Goal: Information Seeking & Learning: Find specific fact

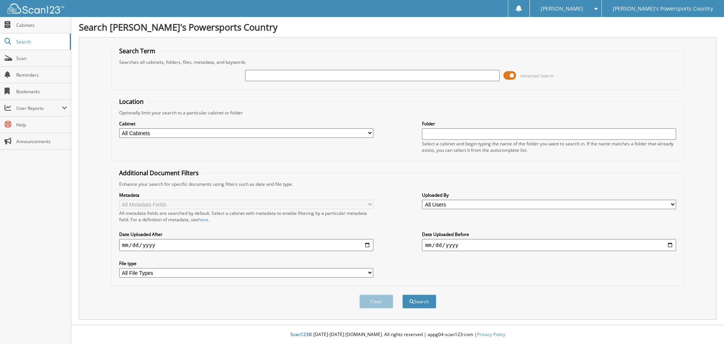
click at [280, 72] on input "text" at bounding box center [372, 75] width 254 height 11
type input "18097"
click at [402, 294] on button "Search" at bounding box center [419, 301] width 34 height 14
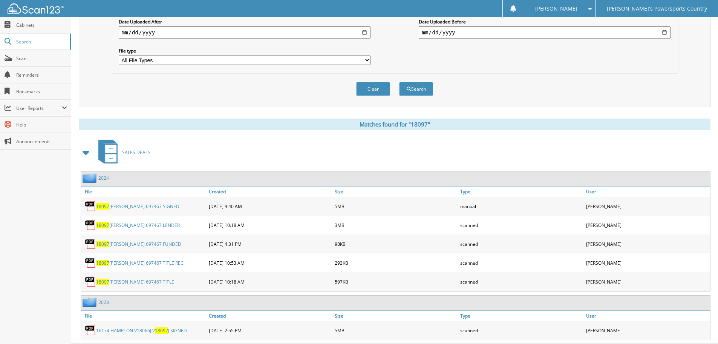
scroll to position [232, 0]
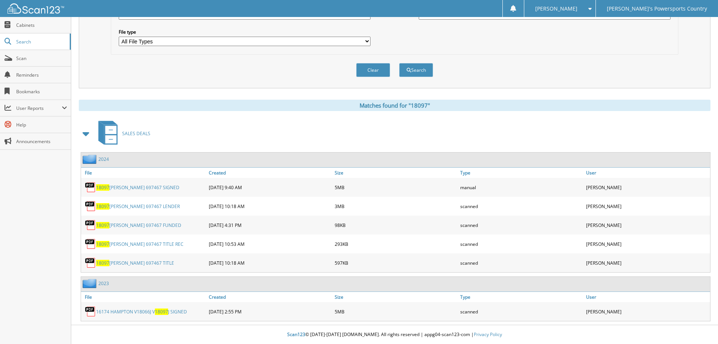
click at [142, 186] on link "18097 HERNANDEZ 697467 SIGNED" at bounding box center [137, 187] width 83 height 6
